Goal: Information Seeking & Learning: Learn about a topic

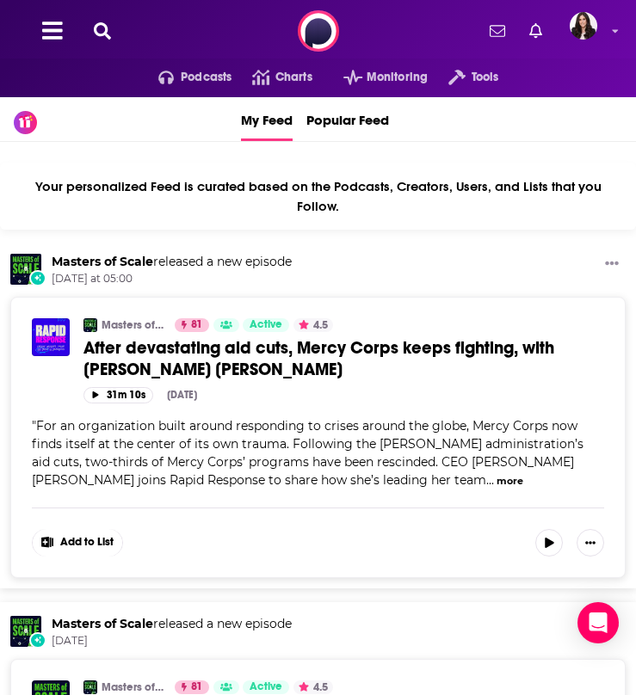
click at [108, 37] on icon at bounding box center [102, 30] width 17 height 17
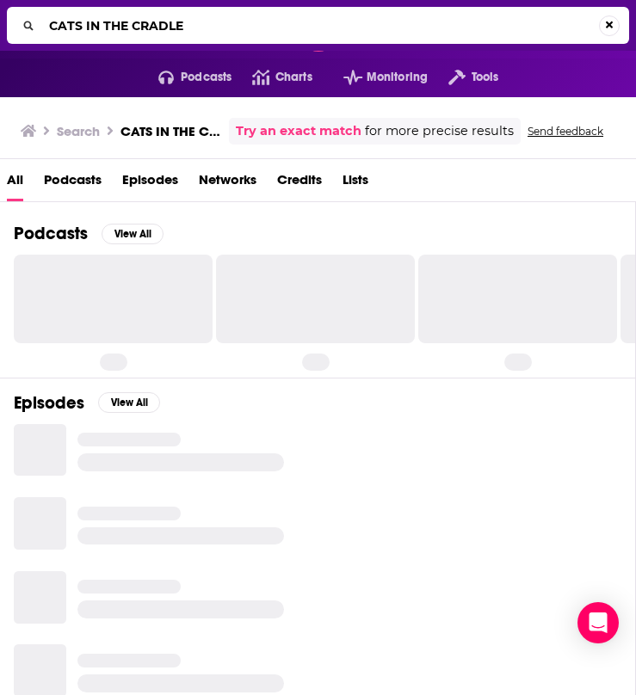
drag, startPoint x: 211, startPoint y: 27, endPoint x: 8, endPoint y: 26, distance: 203.0
click at [8, 26] on div "CATS IN THE CRADLE" at bounding box center [318, 25] width 622 height 37
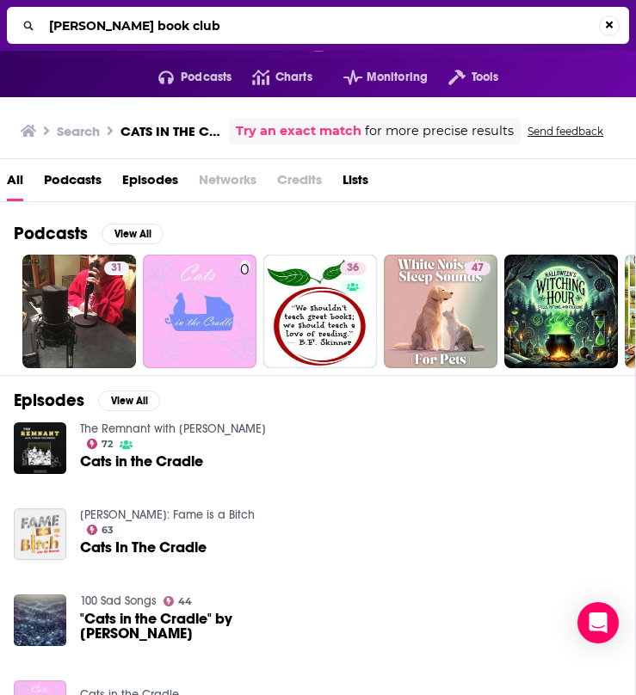
type input "[PERSON_NAME] book club"
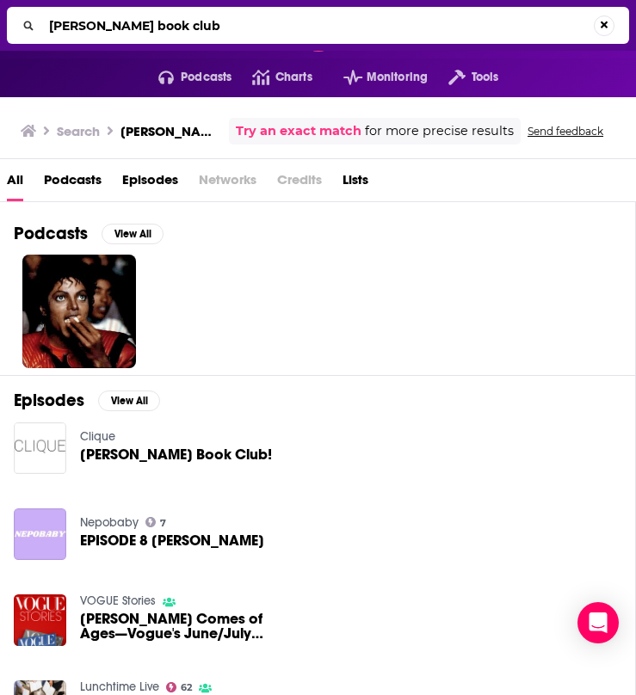
click at [152, 449] on span "[PERSON_NAME] Book Club!" at bounding box center [176, 454] width 192 height 15
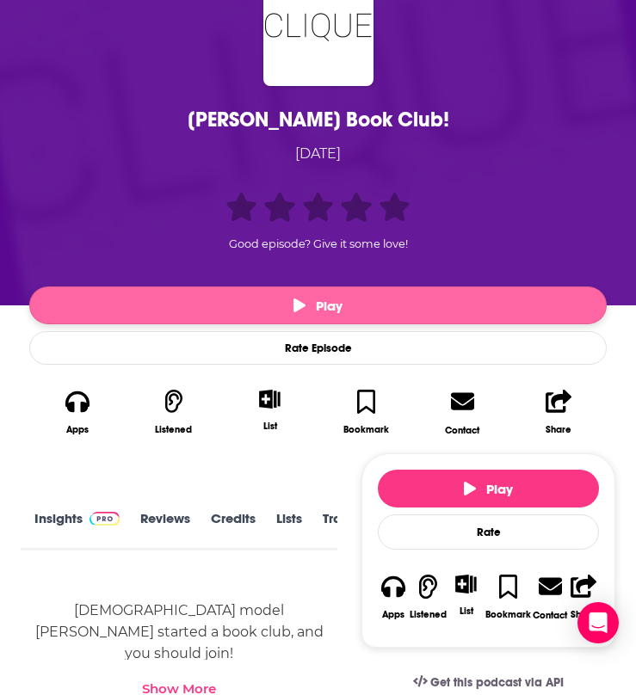
scroll to position [224, 0]
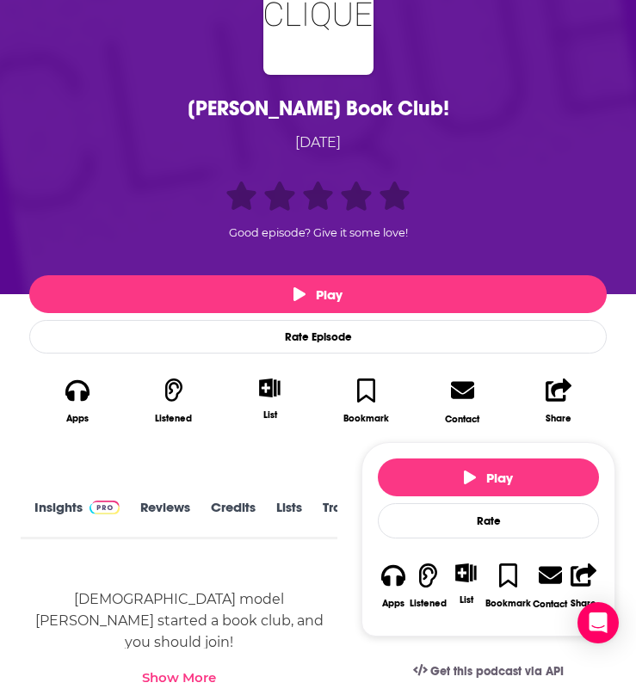
click at [49, 507] on link "Insights" at bounding box center [76, 519] width 85 height 38
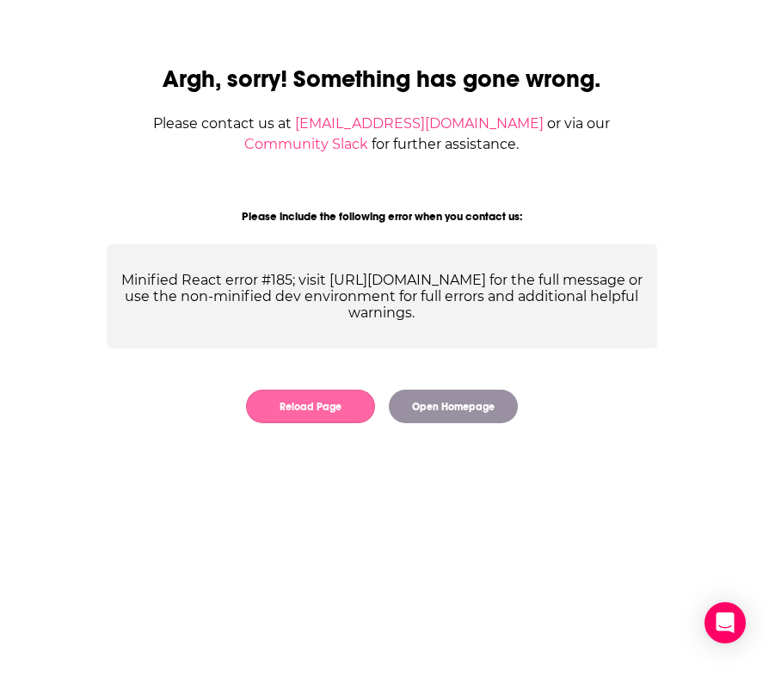
click at [329, 396] on button "Reload Page" at bounding box center [310, 407] width 129 height 34
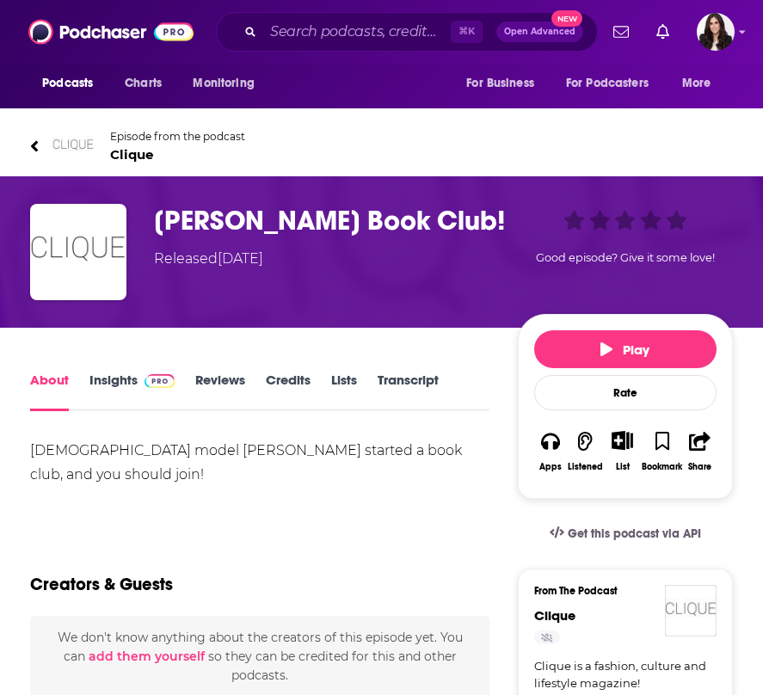
click at [131, 392] on link "Insights" at bounding box center [131, 392] width 85 height 40
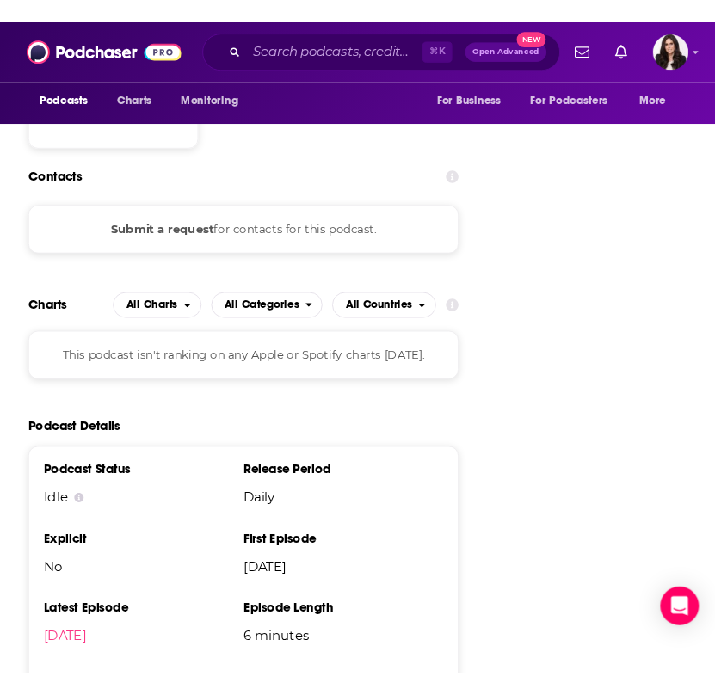
scroll to position [2019, 0]
